Goal: Navigation & Orientation: Understand site structure

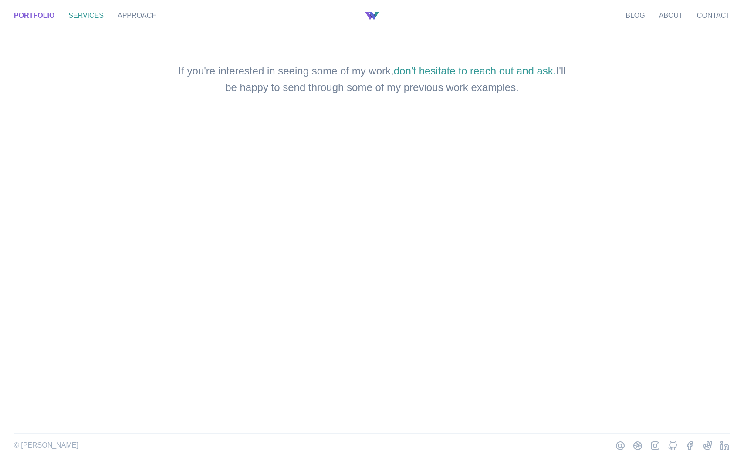
click at [88, 17] on link "Services" at bounding box center [85, 15] width 35 height 7
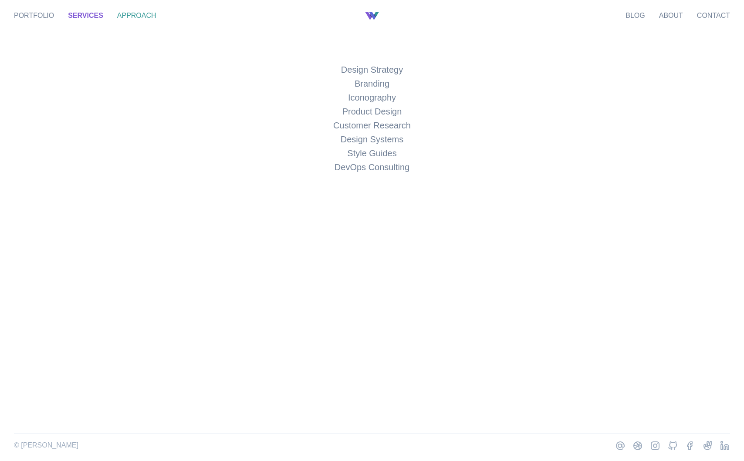
click at [126, 12] on link "Approach" at bounding box center [136, 15] width 39 height 7
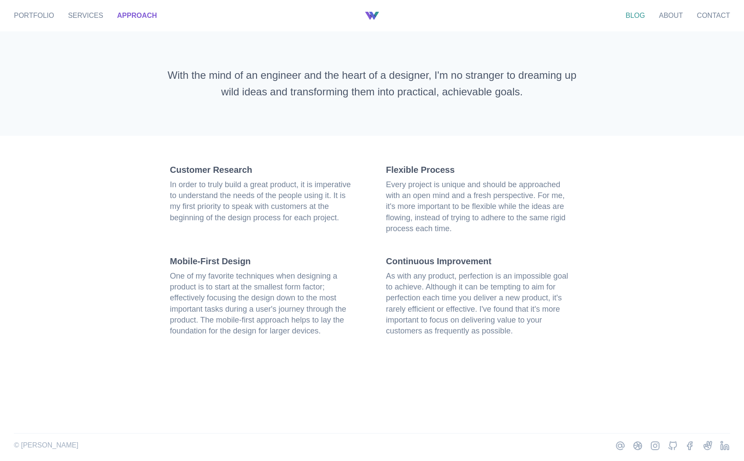
click at [641, 16] on link "Blog" at bounding box center [634, 15] width 19 height 7
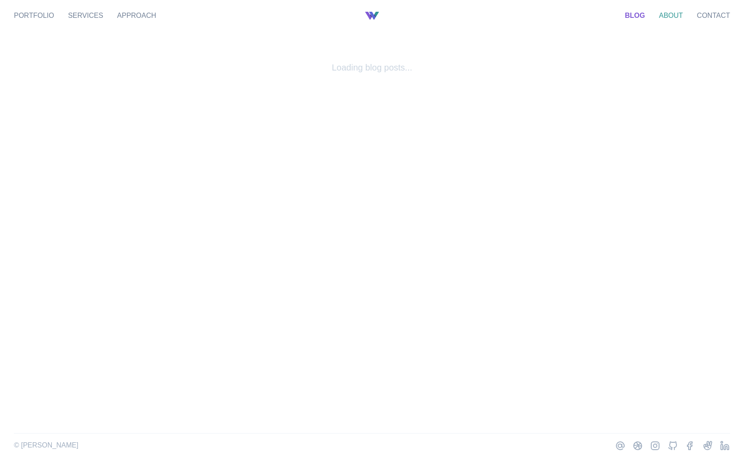
click at [664, 15] on link "About" at bounding box center [671, 15] width 24 height 7
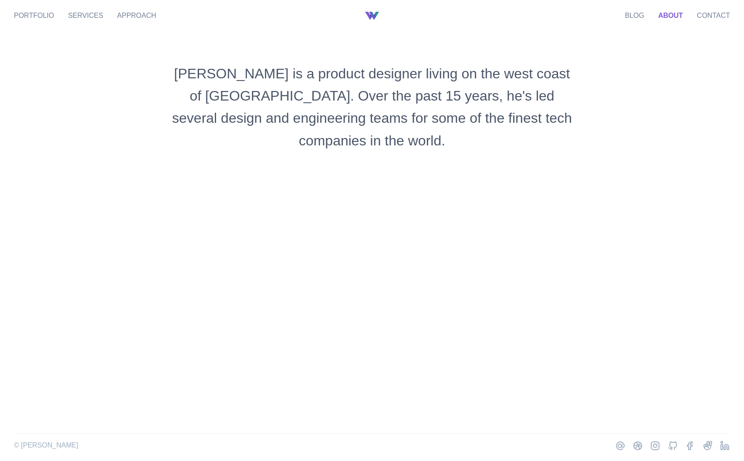
click at [667, 13] on link "About" at bounding box center [670, 15] width 25 height 7
click at [708, 18] on link "Contact" at bounding box center [713, 15] width 33 height 7
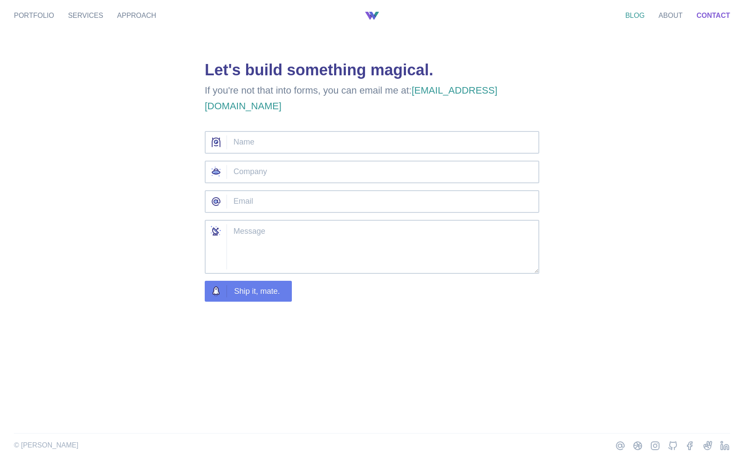
click at [634, 17] on link "Blog" at bounding box center [634, 15] width 19 height 7
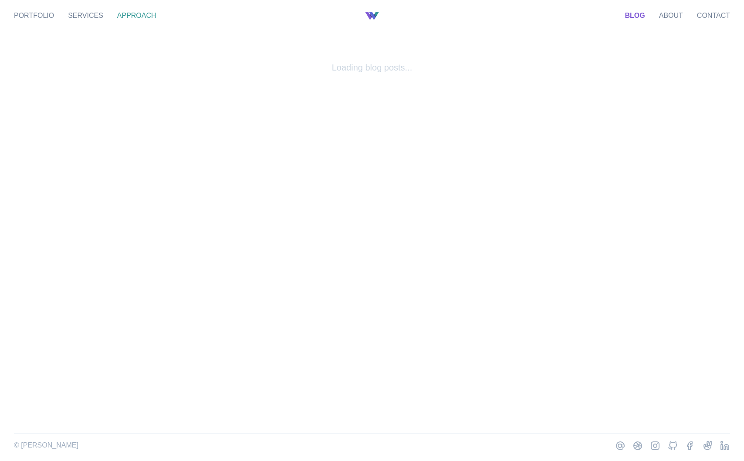
click at [135, 15] on link "Approach" at bounding box center [136, 15] width 39 height 7
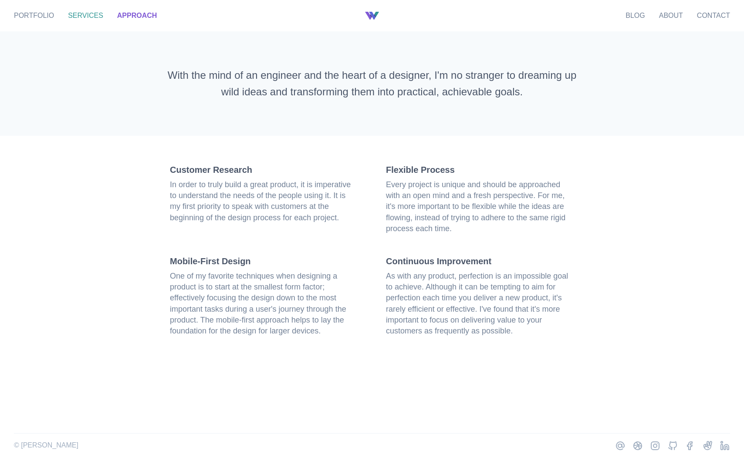
click at [84, 16] on link "Services" at bounding box center [85, 15] width 35 height 7
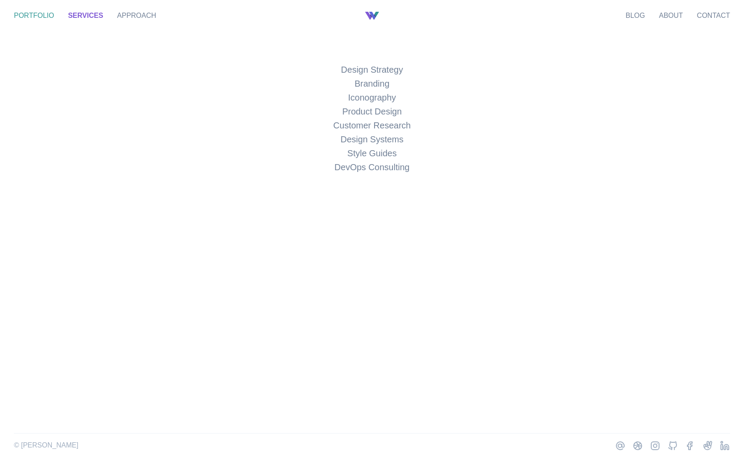
click at [31, 19] on link "Portfolio" at bounding box center [34, 15] width 40 height 7
